Goal: Information Seeking & Learning: Learn about a topic

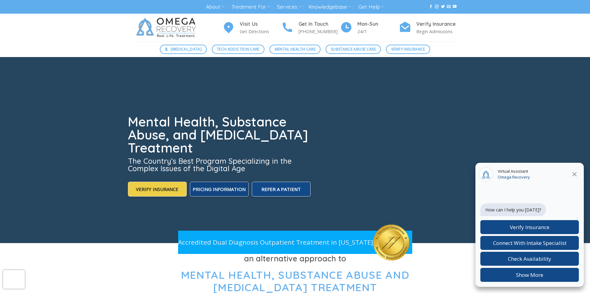
click at [234, 189] on span "Pricing Information" at bounding box center [219, 189] width 53 height 6
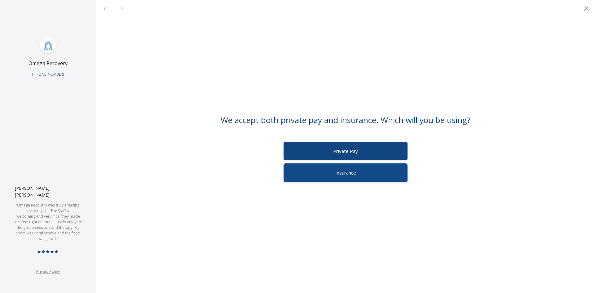
click at [342, 155] on label "Private Pay" at bounding box center [345, 151] width 124 height 19
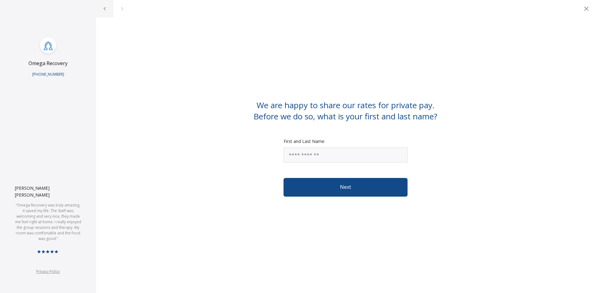
click at [105, 7] on icon "Back" at bounding box center [104, 8] width 7 height 7
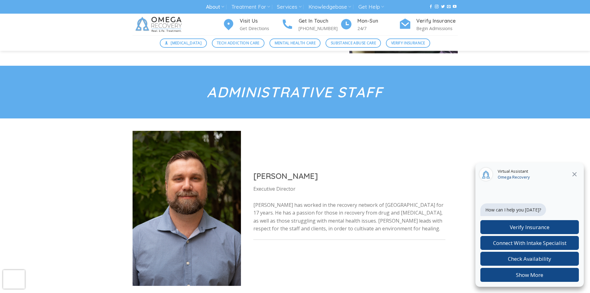
scroll to position [341, 0]
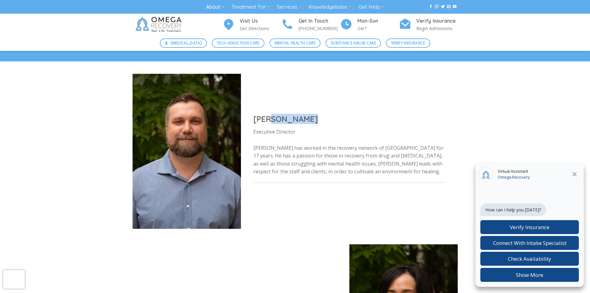
drag, startPoint x: 272, startPoint y: 119, endPoint x: 312, endPoint y: 119, distance: 40.3
click at [312, 119] on h2 "Jon Obenoskey" at bounding box center [349, 119] width 192 height 10
copy h2 "Obenoskey"
